Goal: Task Accomplishment & Management: Manage account settings

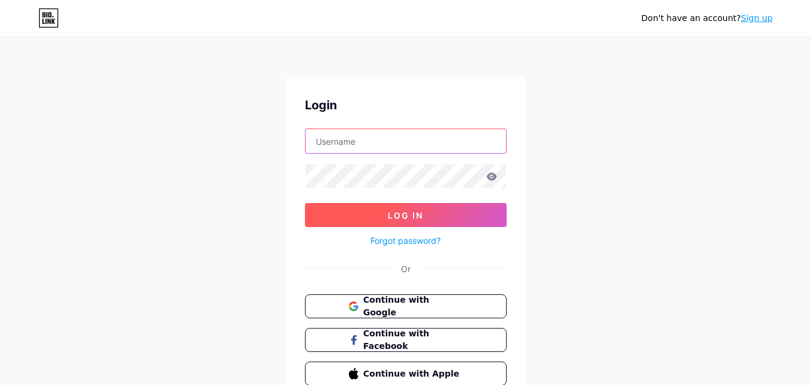
paste input "bodybrailledallas"
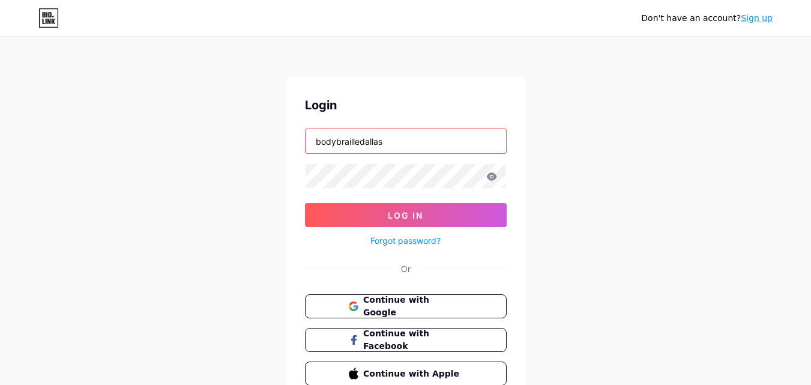
type input "bodybrailledallas"
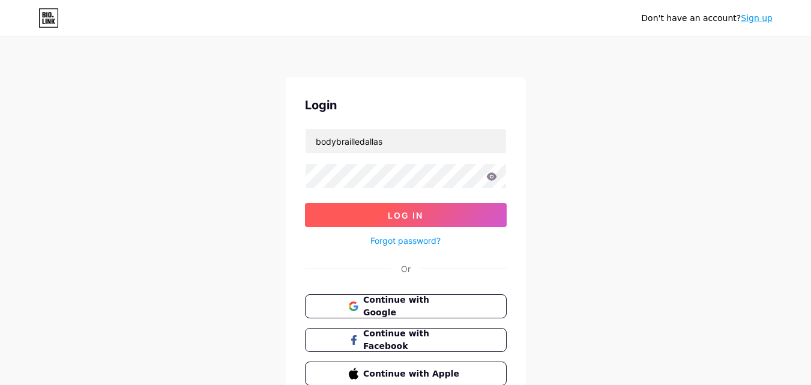
click at [386, 206] on button "Log In" at bounding box center [406, 215] width 202 height 24
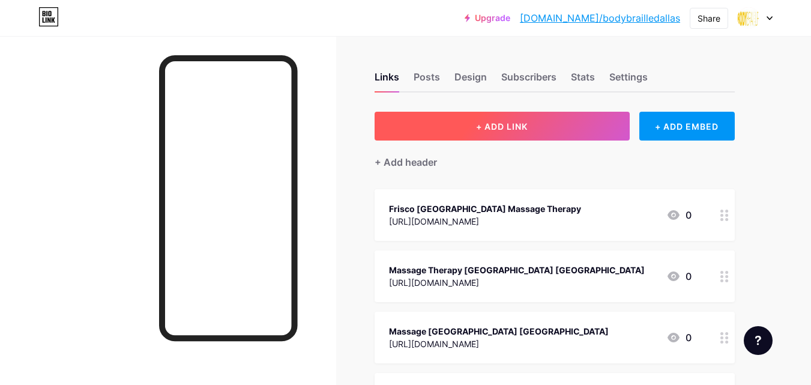
click at [518, 115] on button "+ ADD LINK" at bounding box center [502, 126] width 255 height 29
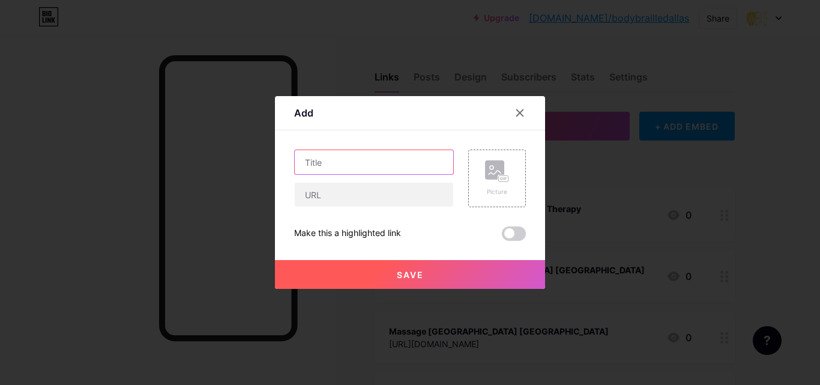
click at [365, 158] on input "text" at bounding box center [374, 162] width 159 height 24
click at [519, 114] on icon at bounding box center [520, 113] width 7 height 7
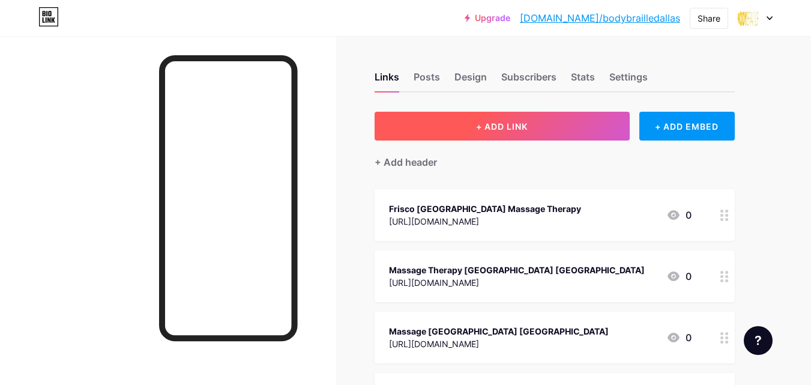
click at [508, 127] on span "+ ADD LINK" at bounding box center [502, 126] width 52 height 10
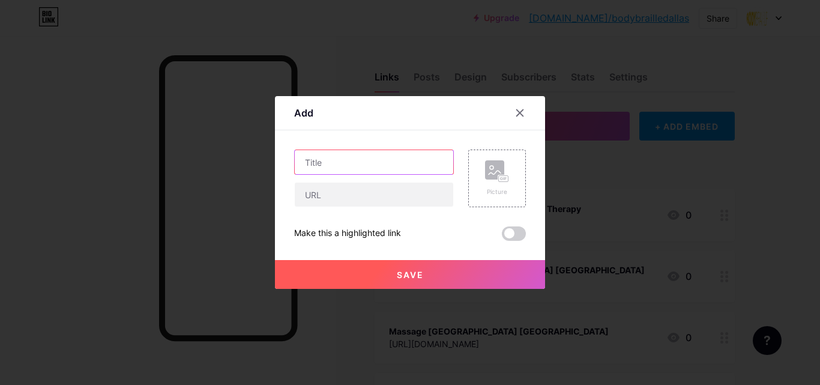
click at [383, 162] on input "text" at bounding box center [374, 162] width 159 height 24
paste input "[MEDICAL_DATA] Therapy Massage"
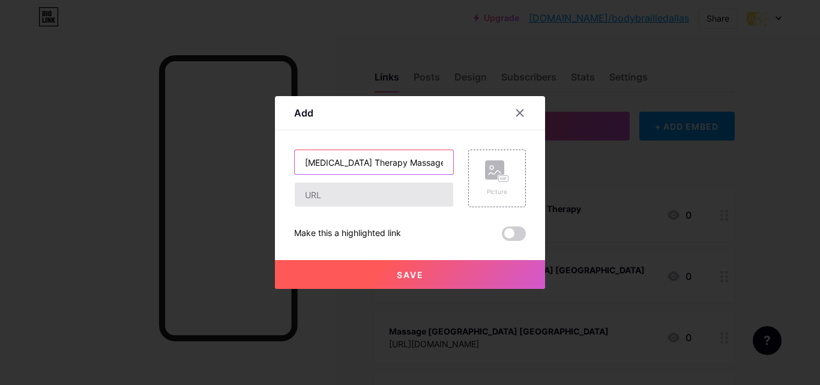
scroll to position [0, 11]
type input "[MEDICAL_DATA] Therapy Massage"
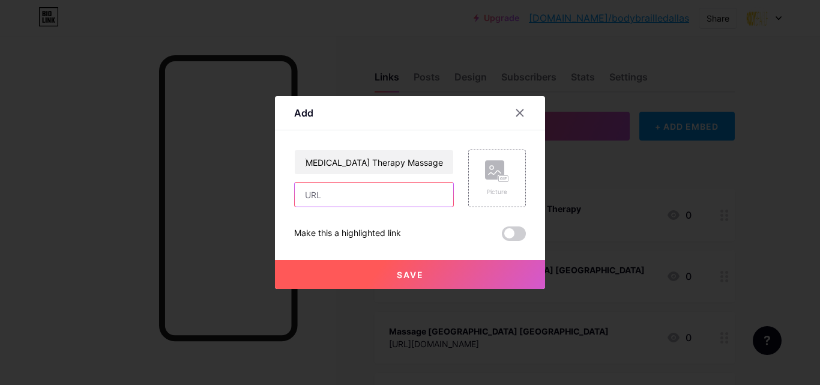
scroll to position [0, 0]
click at [344, 193] on input "text" at bounding box center [374, 195] width 159 height 24
paste input "[URL][DOMAIN_NAME]"
type input "[URL][DOMAIN_NAME]"
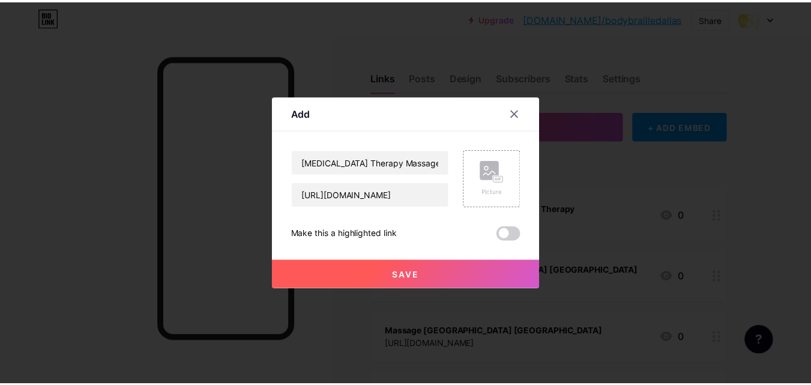
scroll to position [0, 0]
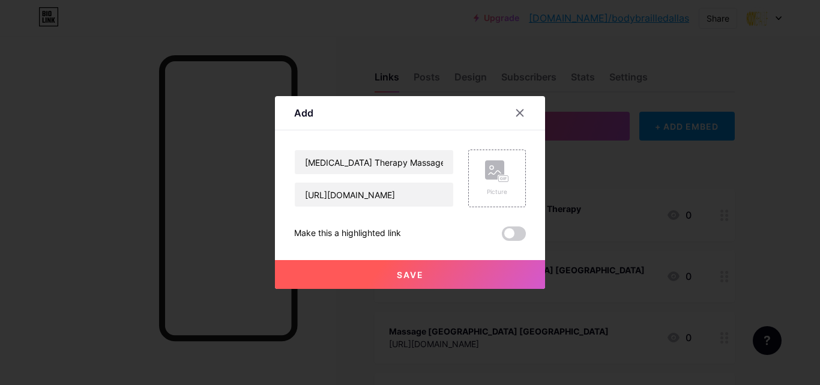
click at [407, 283] on button "Save" at bounding box center [410, 274] width 270 height 29
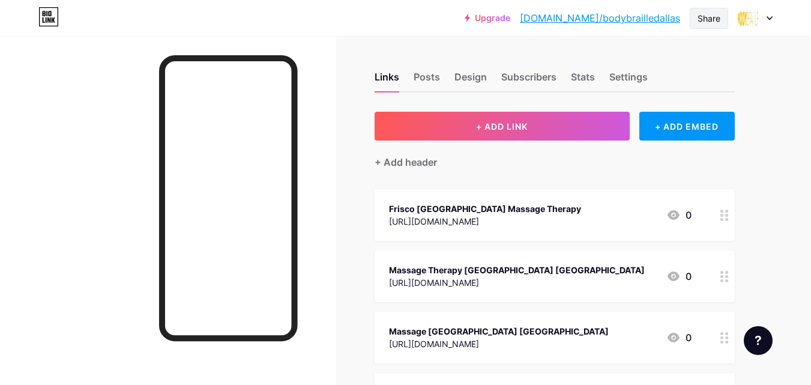
click at [701, 19] on div "Share" at bounding box center [709, 18] width 23 height 13
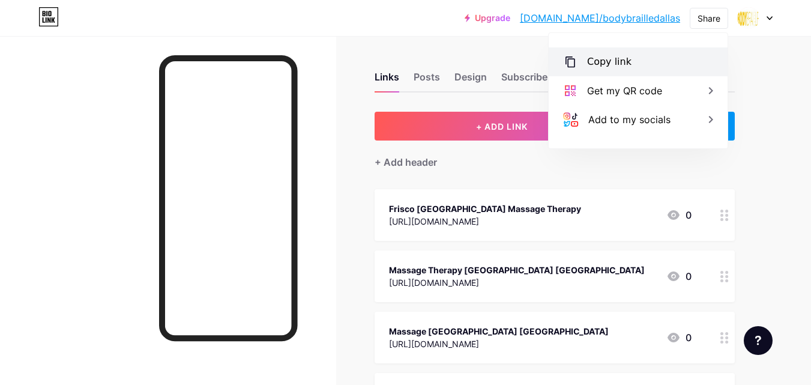
click at [629, 64] on div "Copy link" at bounding box center [638, 61] width 179 height 29
